Goal: Information Seeking & Learning: Learn about a topic

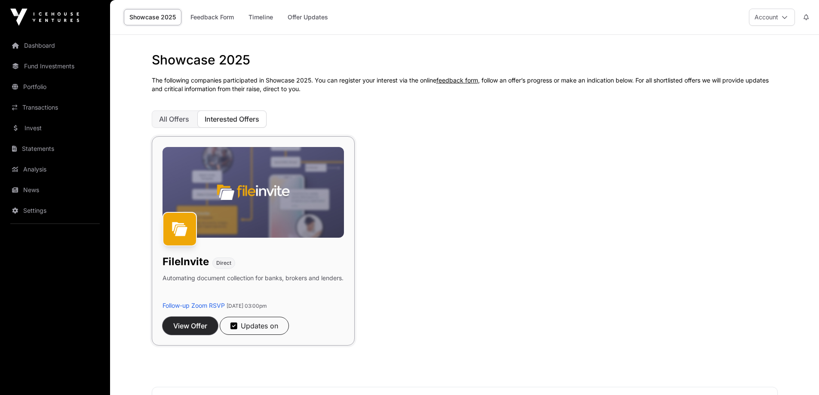
click at [192, 322] on span "View Offer" at bounding box center [190, 326] width 34 height 10
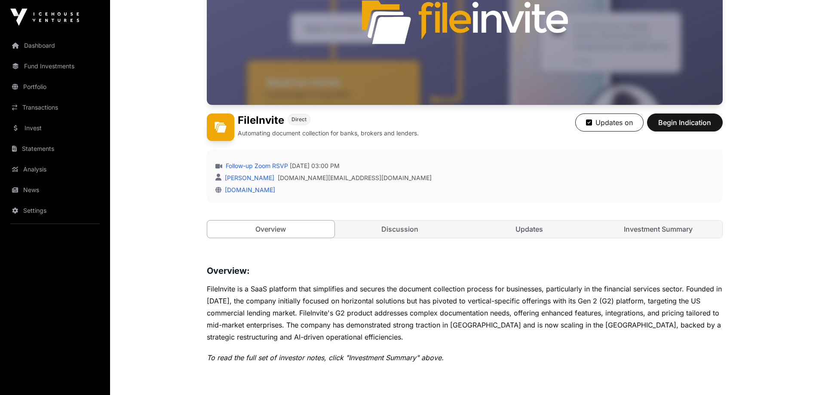
scroll to position [215, 0]
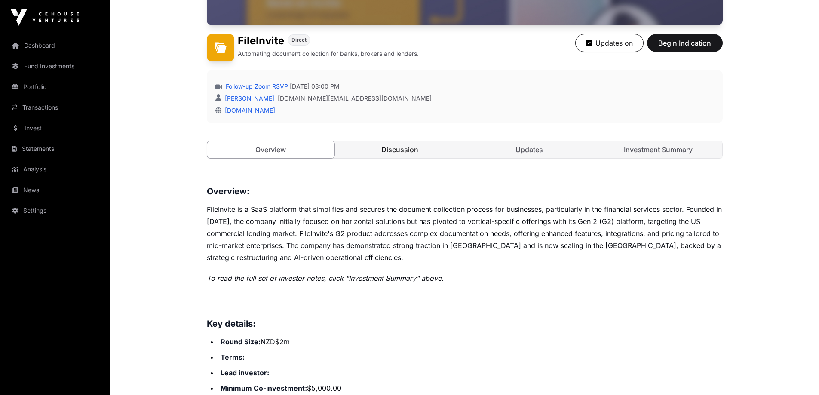
click at [394, 150] on link "Discussion" at bounding box center [400, 149] width 128 height 17
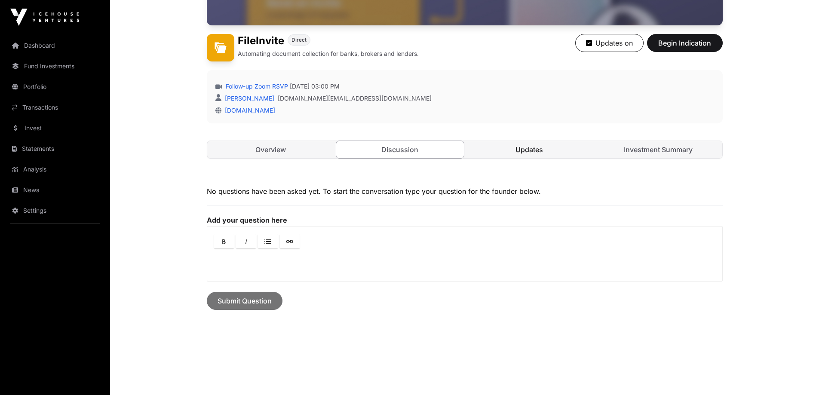
click at [537, 152] on link "Updates" at bounding box center [529, 149] width 128 height 17
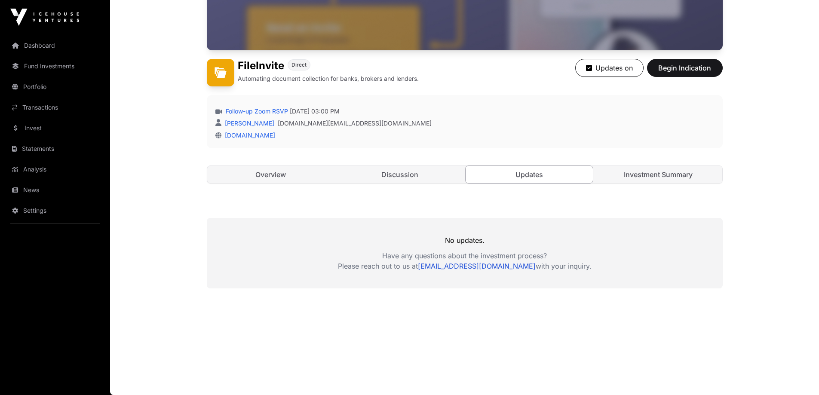
scroll to position [190, 0]
click at [650, 171] on link "Investment Summary" at bounding box center [658, 174] width 128 height 17
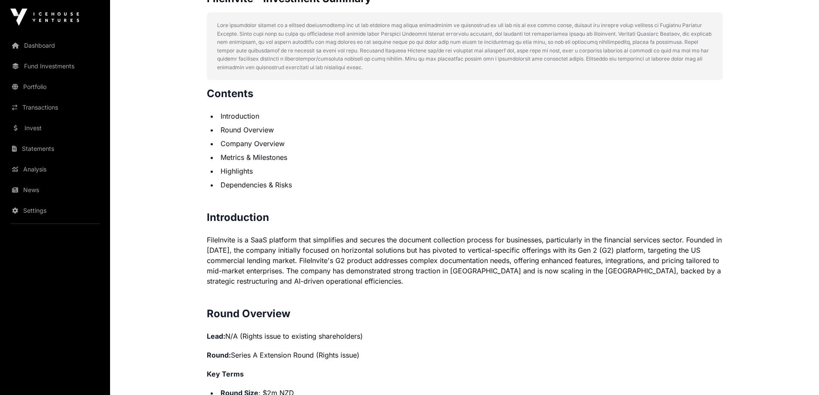
scroll to position [473, 0]
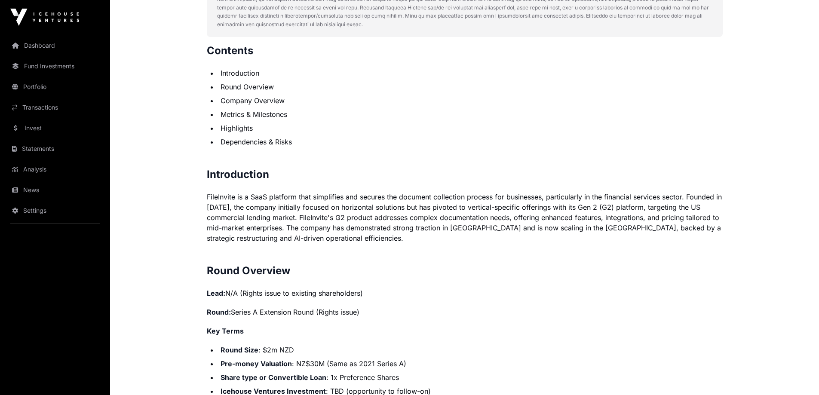
click at [262, 87] on li "Round Overview" at bounding box center [470, 87] width 505 height 10
click at [269, 100] on li "Company Overview" at bounding box center [470, 100] width 505 height 10
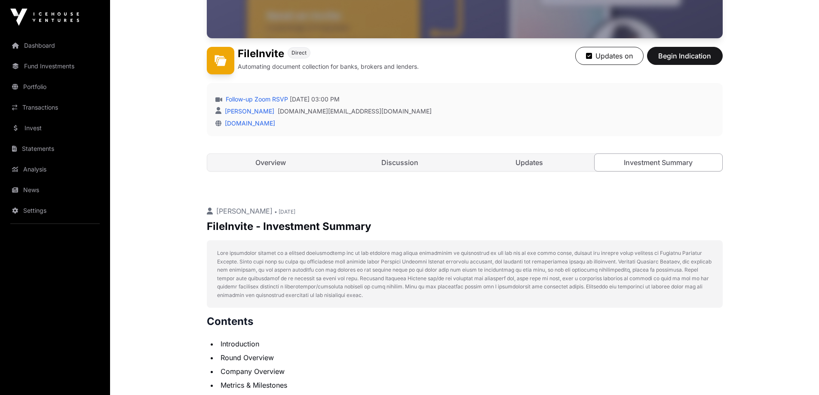
scroll to position [0, 0]
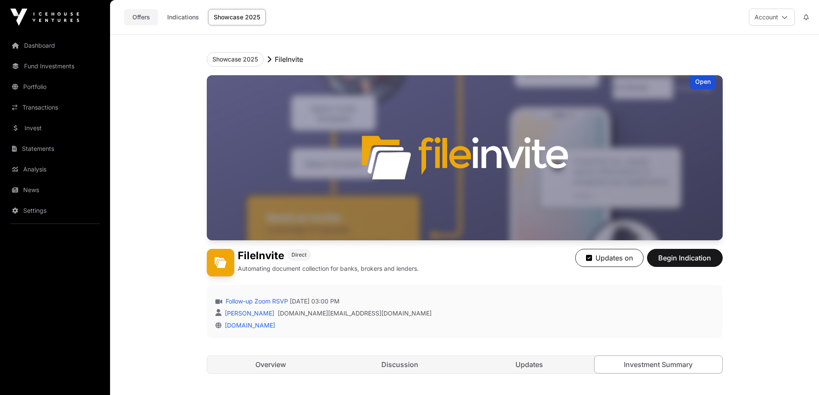
click at [147, 15] on link "Offers" at bounding box center [141, 17] width 34 height 16
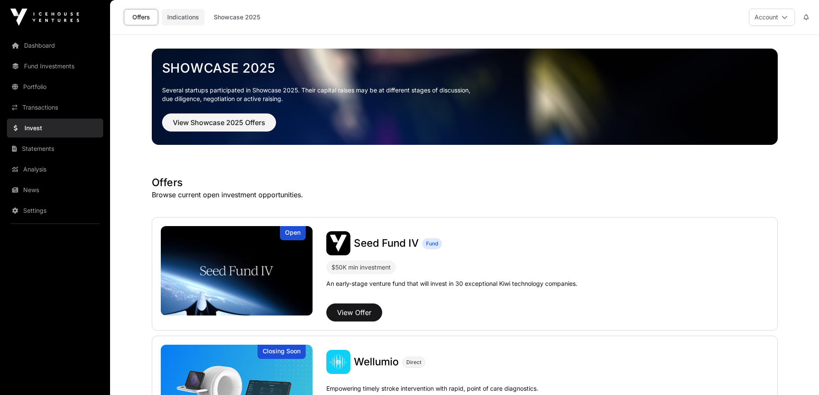
click at [174, 15] on link "Indications" at bounding box center [183, 17] width 43 height 16
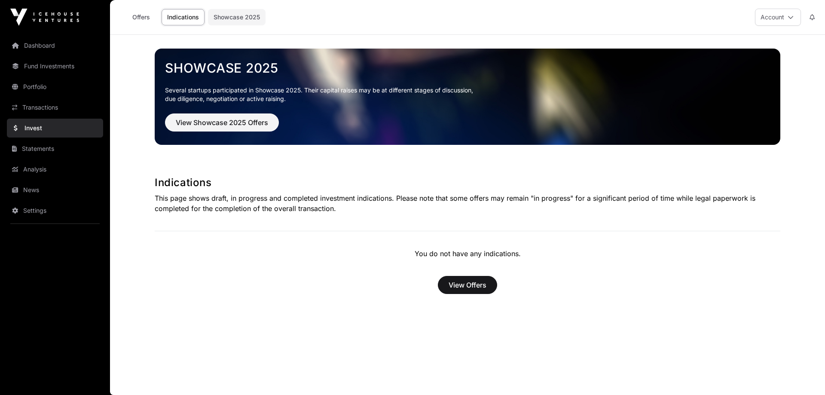
click at [227, 12] on link "Showcase 2025" at bounding box center [237, 17] width 58 height 16
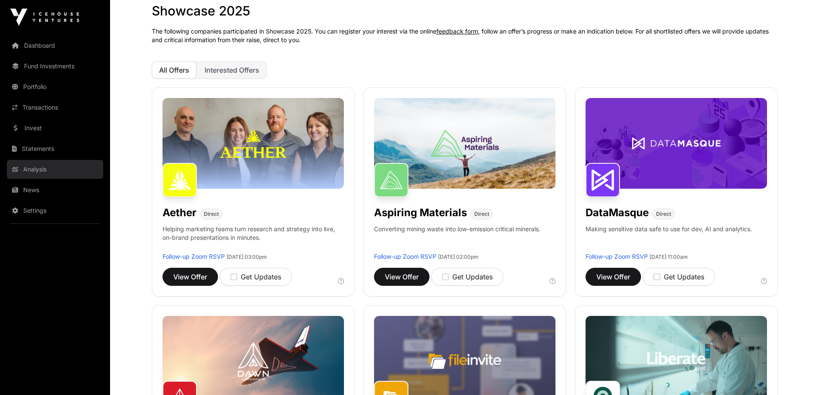
scroll to position [43, 0]
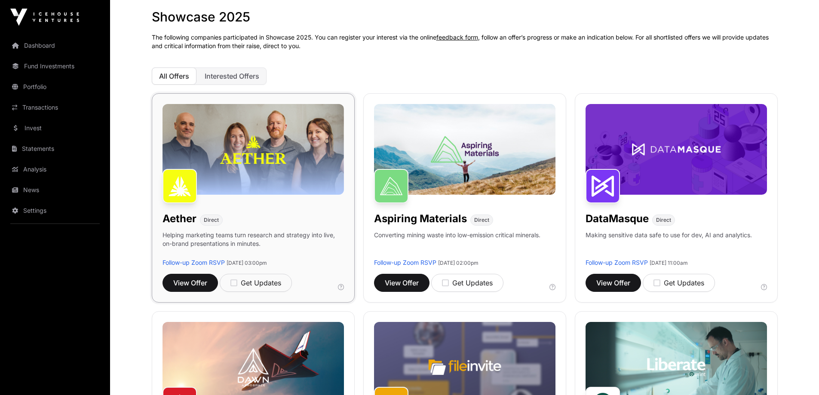
click at [214, 140] on img at bounding box center [252, 149] width 181 height 91
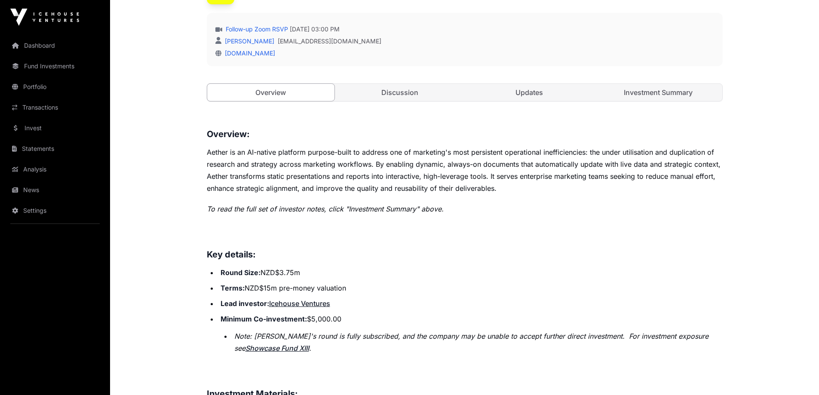
scroll to position [297, 0]
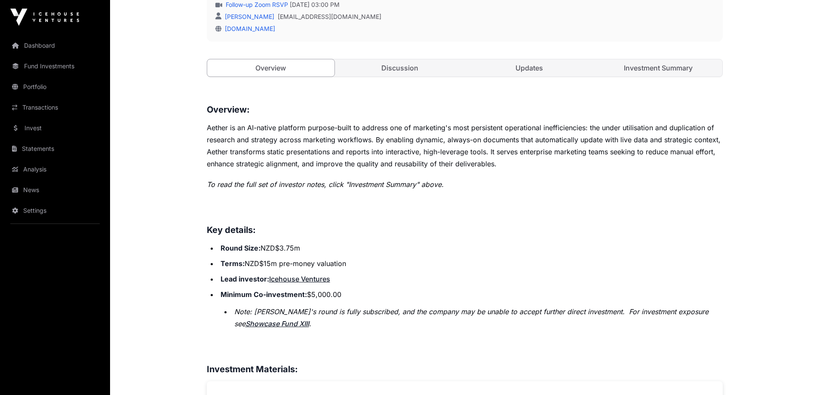
click at [262, 323] on link "Showcase Fund XIII" at bounding box center [277, 323] width 64 height 9
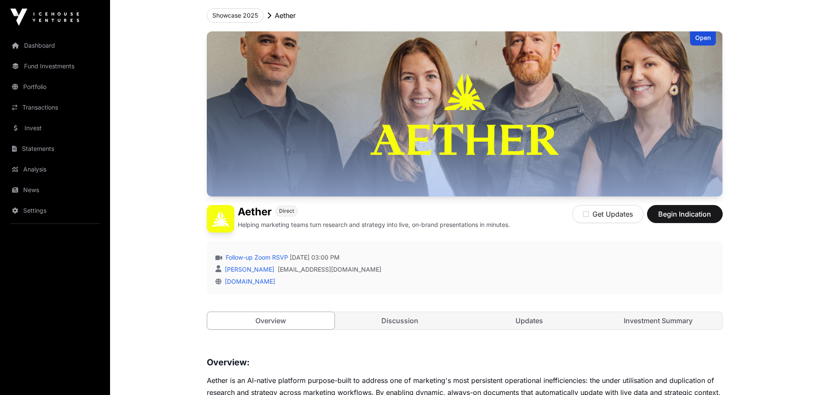
scroll to position [0, 0]
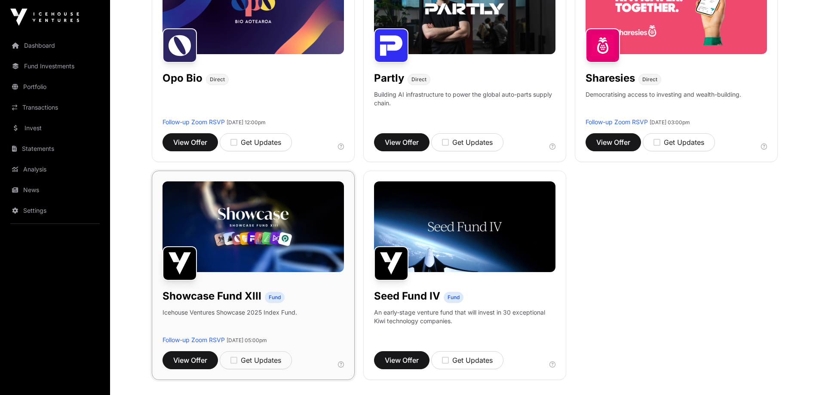
scroll to position [634, 0]
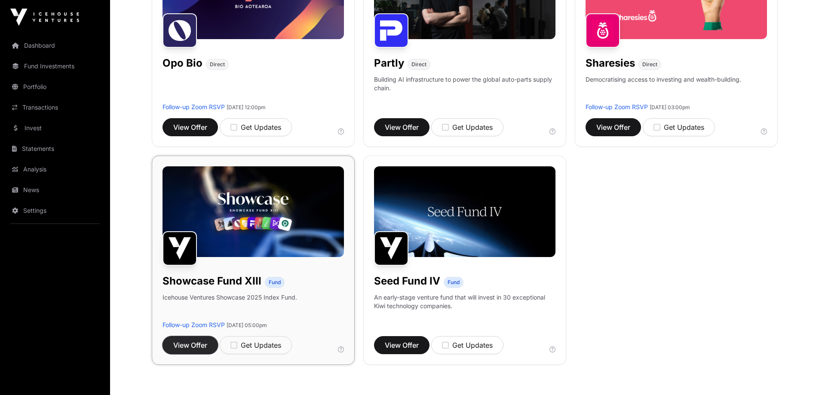
click at [187, 349] on span "View Offer" at bounding box center [190, 345] width 34 height 10
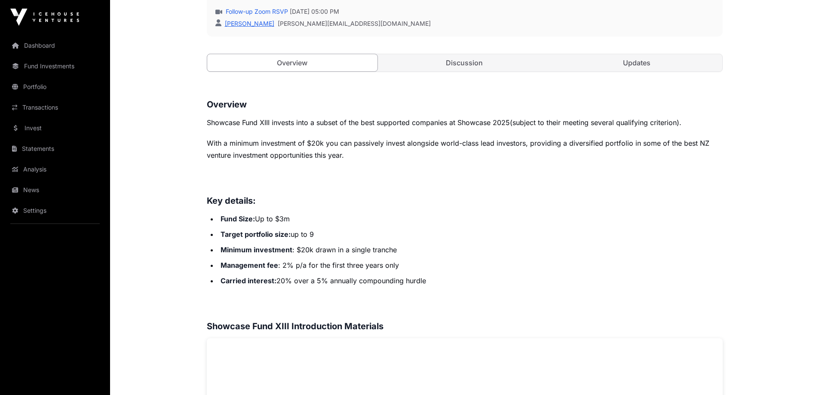
scroll to position [301, 0]
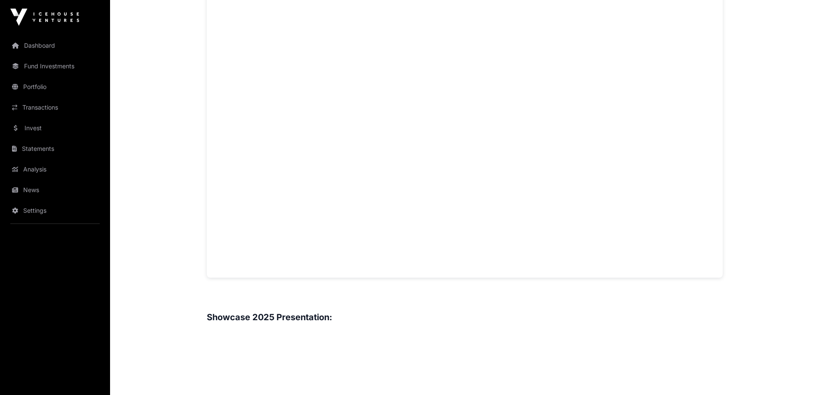
scroll to position [460, 0]
